Goal: Download file/media

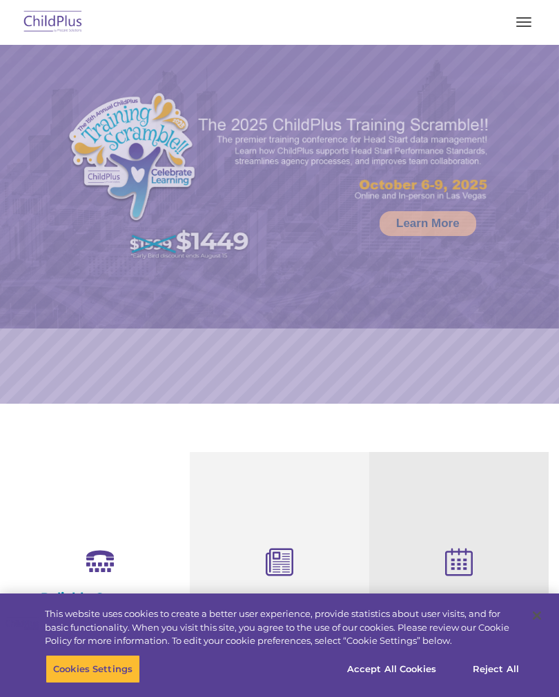
select select "MEDIUM"
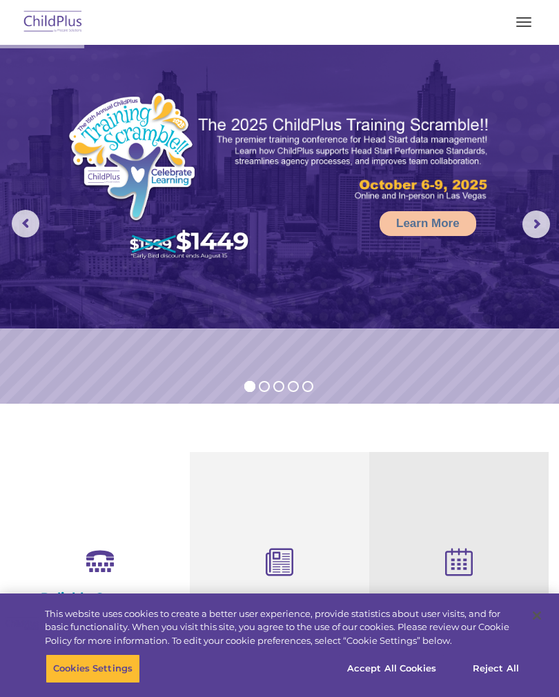
click at [524, 32] on button "button" at bounding box center [523, 22] width 29 height 22
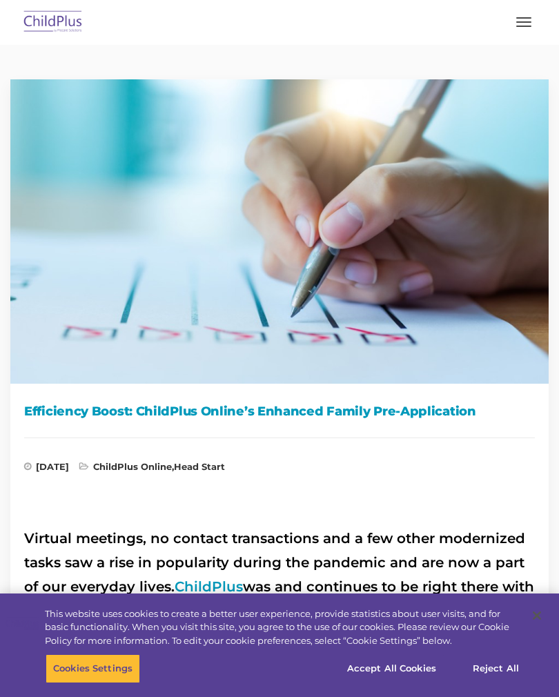
click at [527, 27] on button "button" at bounding box center [523, 22] width 29 height 22
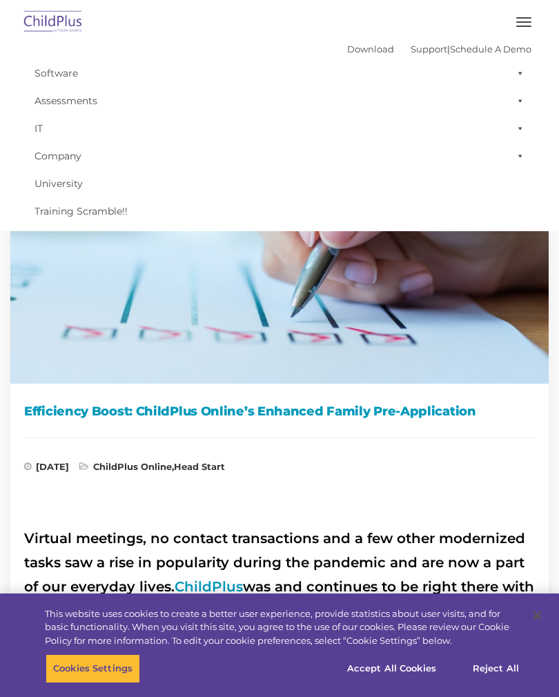
click at [511, 451] on div "[DATE] ChildPlus Online , Head Start" at bounding box center [279, 460] width 511 height 44
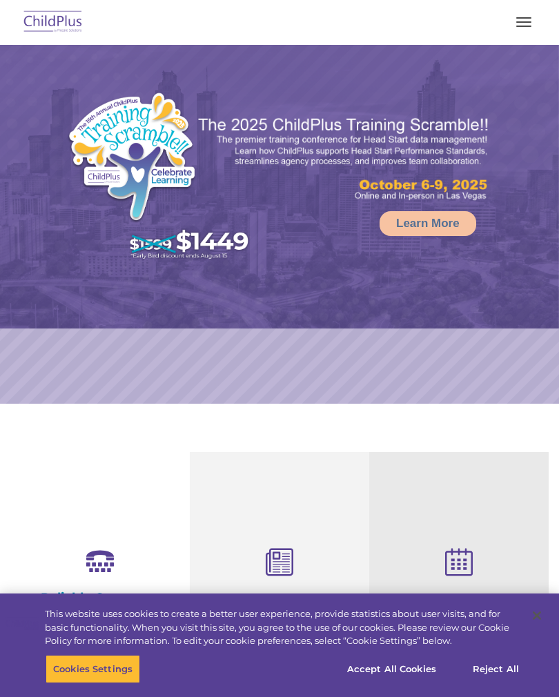
select select "MEDIUM"
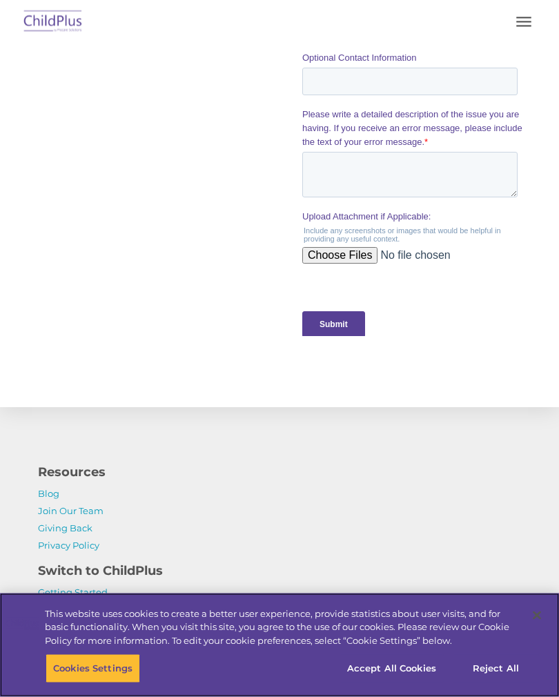
scroll to position [1535, 0]
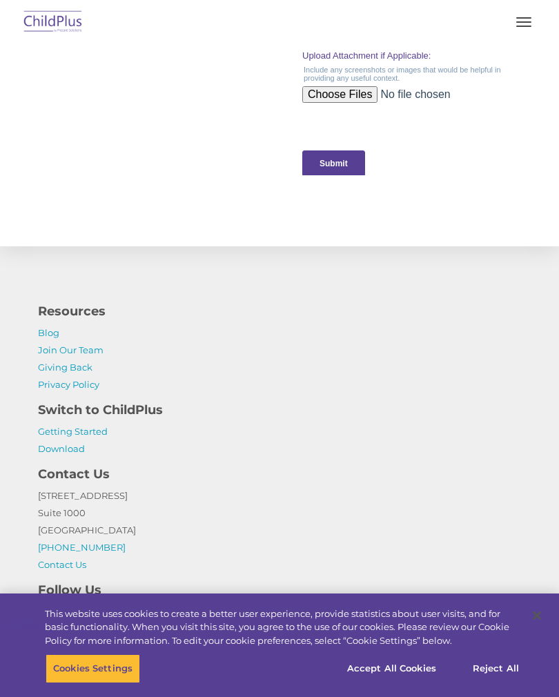
click at [70, 453] on link "Download" at bounding box center [61, 448] width 47 height 11
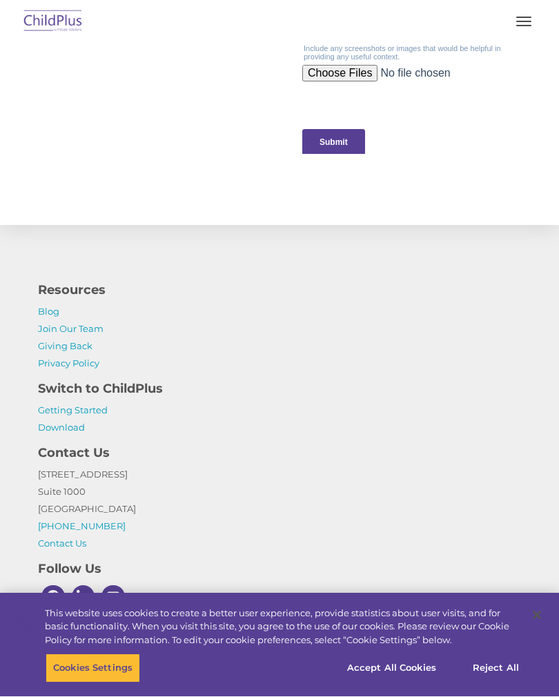
scroll to position [1556, 0]
